Goal: Task Accomplishment & Management: Use online tool/utility

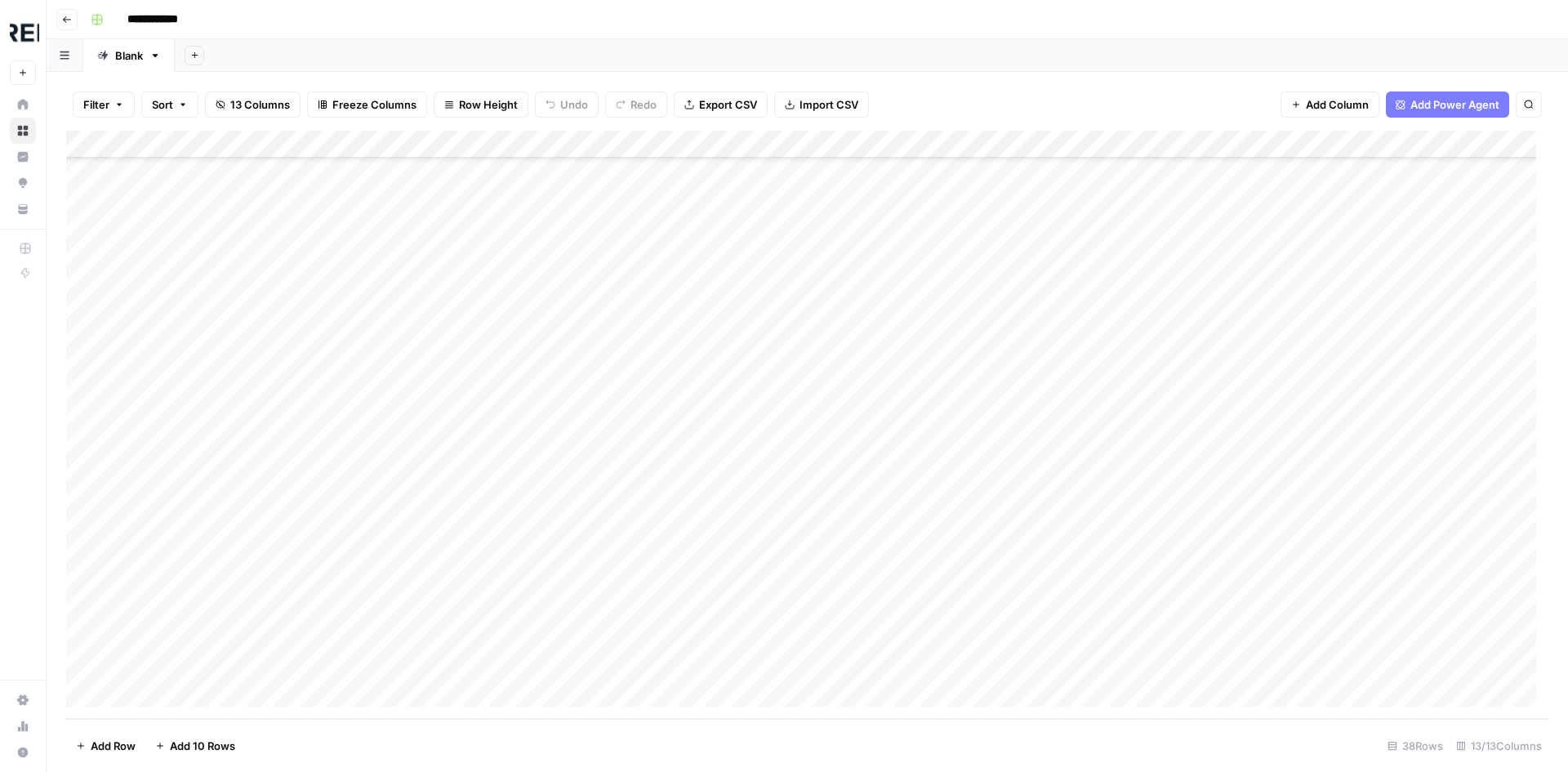
click at [1430, 585] on div "Add Column" at bounding box center [808, 425] width 1483 height 588
click at [1335, 582] on div "Add Column" at bounding box center [808, 425] width 1483 height 588
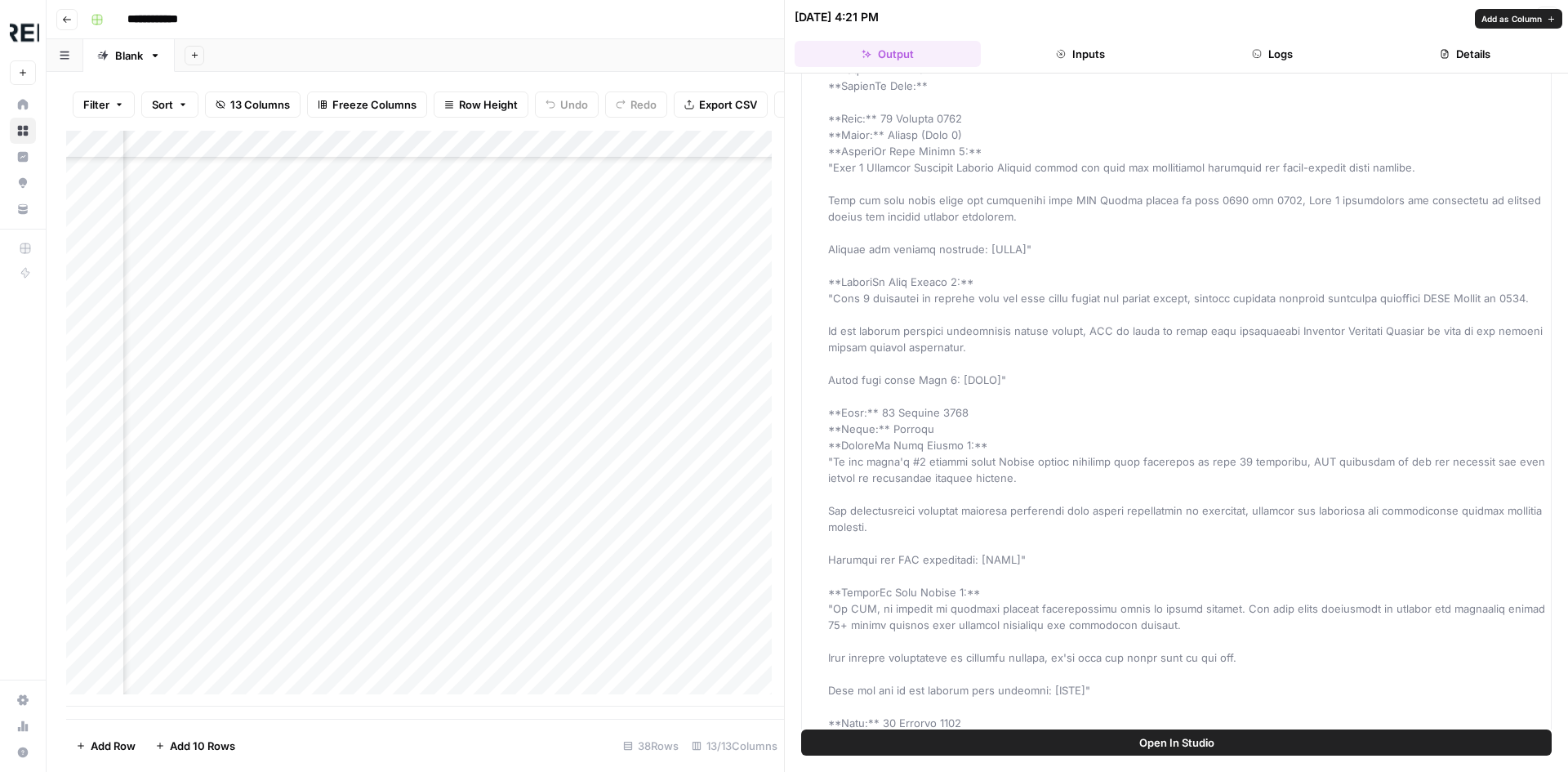
scroll to position [1635, 0]
